Goal: Task Accomplishment & Management: Manage account settings

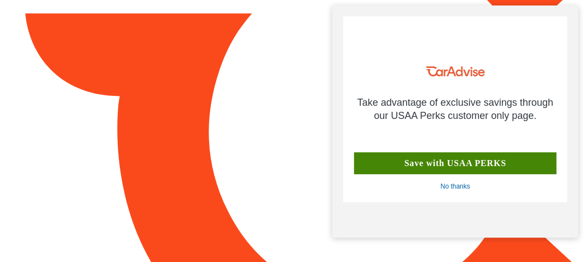
drag, startPoint x: 437, startPoint y: 5, endPoint x: 314, endPoint y: 176, distance: 210.9
click at [314, 176] on html at bounding box center [292, 131] width 584 height 262
click at [300, 136] on img at bounding box center [292, 130] width 35 height 30
drag, startPoint x: 425, startPoint y: 4, endPoint x: 274, endPoint y: 41, distance: 154.9
click at [274, 41] on html at bounding box center [292, 131] width 584 height 262
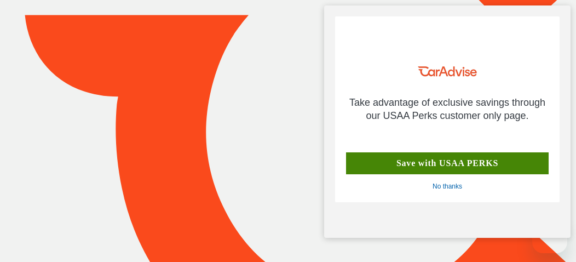
drag, startPoint x: 0, startPoint y: 0, endPoint x: 305, endPoint y: 35, distance: 306.9
click at [305, 35] on div at bounding box center [288, 130] width 576 height 499
